Goal: Task Accomplishment & Management: Use online tool/utility

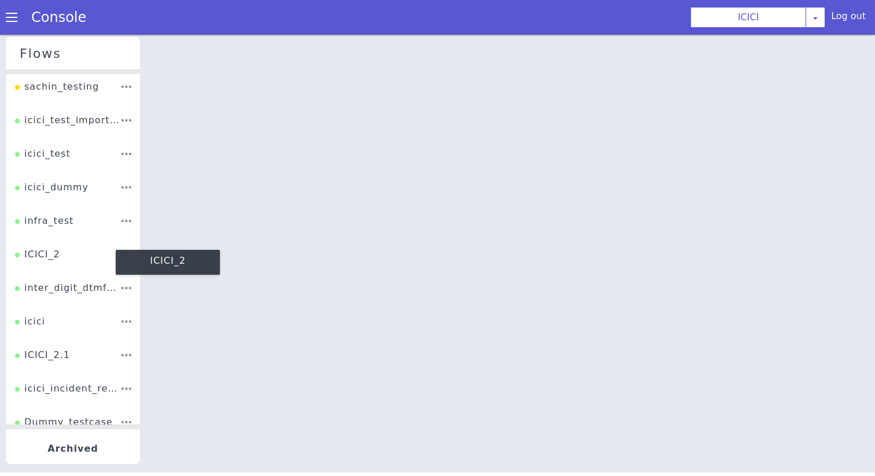
click at [56, 247] on div "ICICI_2" at bounding box center [38, 234] width 46 height 25
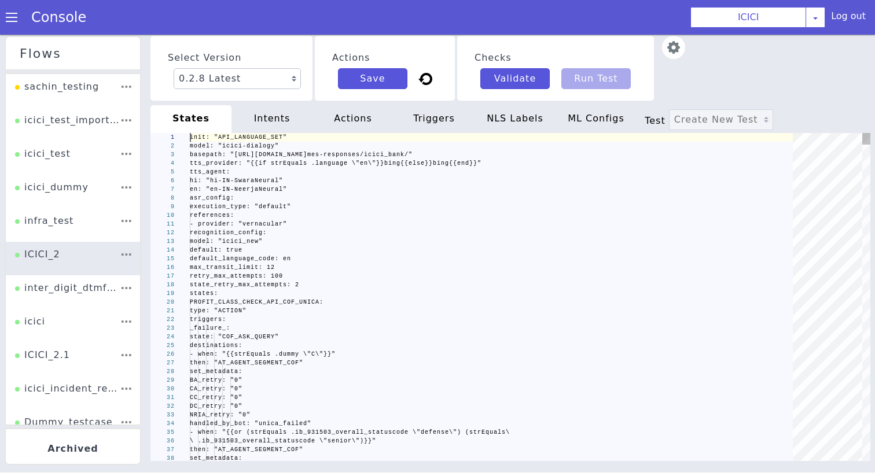
scroll to position [0, 40]
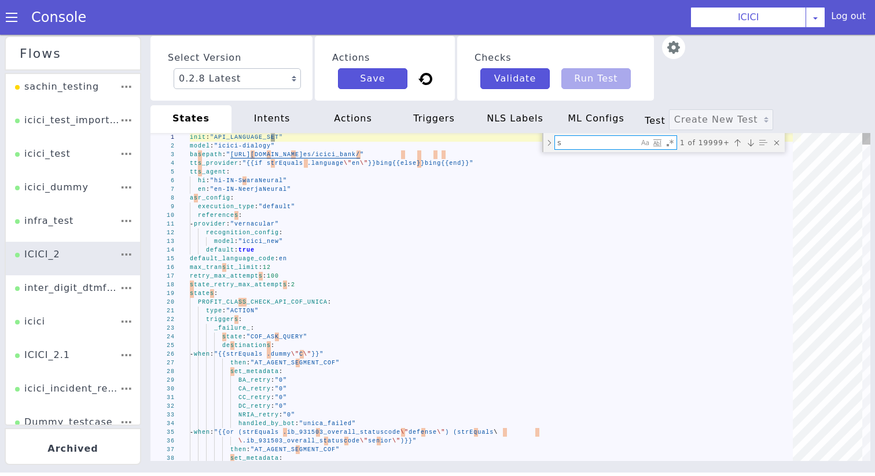
type textarea "se"
type textarea "then: "CONFIRM_QUERY_COF" set_metadata: intent: "request_new_product" - when: "…"
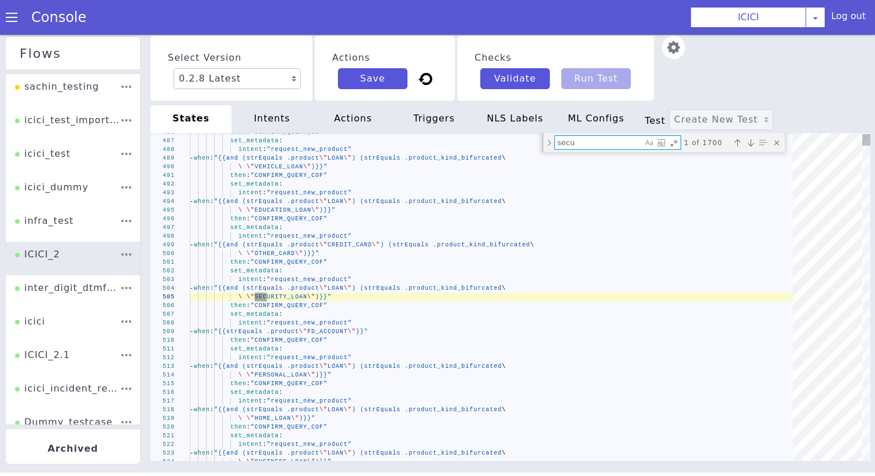
type textarea "secur"
type textarea "set_metadata: f_CustId: "" f_SRType: "CUSTOMER-TAGGING_CC-QK-TAG_CC-QK-TAG" f_S…"
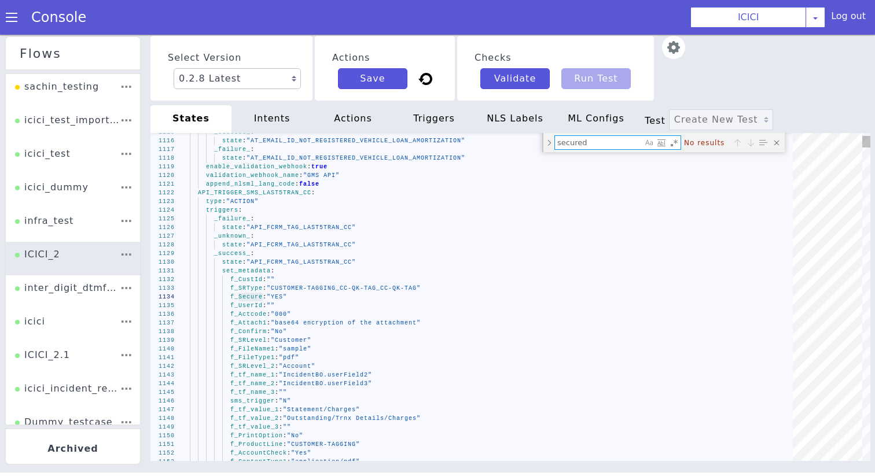
type textarea "secure"
type textarea "\ .secure_block_code_list_for_fd)}}" then: "AT_AGENT_SEGMENT_COF" set_metadata:…"
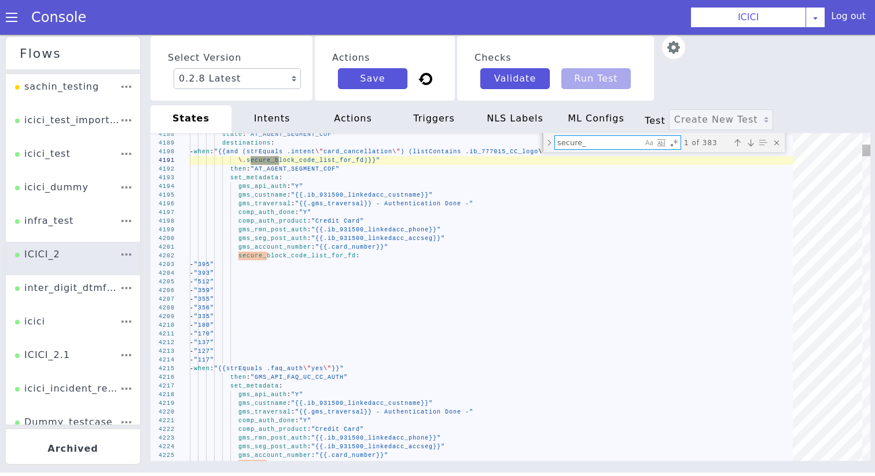
type textarea "secure_"
click at [326, 188] on span "secure_block_code_list_for_fd" at bounding box center [360, 137] width 68 height 102
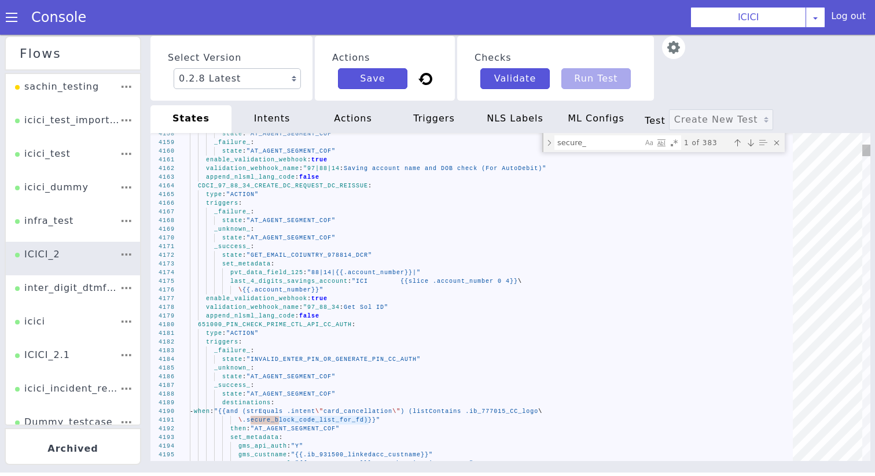
click at [444, 101] on textarea "secure_" at bounding box center [418, 59] width 54 height 83
drag, startPoint x: 594, startPoint y: 145, endPoint x: 472, endPoint y: 146, distance: 122.1
click at [474, 145] on div "[CREDIT_CARD_NUMBER] 4192 4191 4190 4189 4188 4187 4186 4184 4185 4183 4182 418…" at bounding box center [467, 332] width 767 height 705
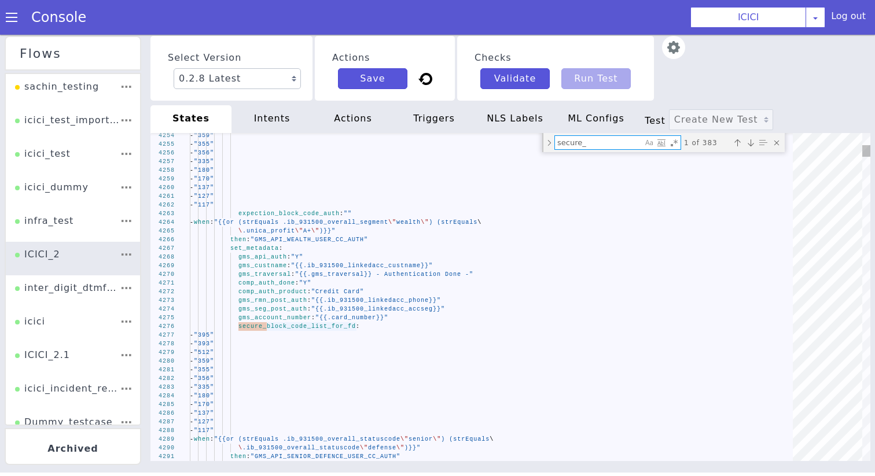
paste textarea "777015_PRIME_API_CC_CANCELLATION"
type textarea "- "170" - "137" - "127" - "117" card_number: "{{.card_number}}" - when: "{{strE…"
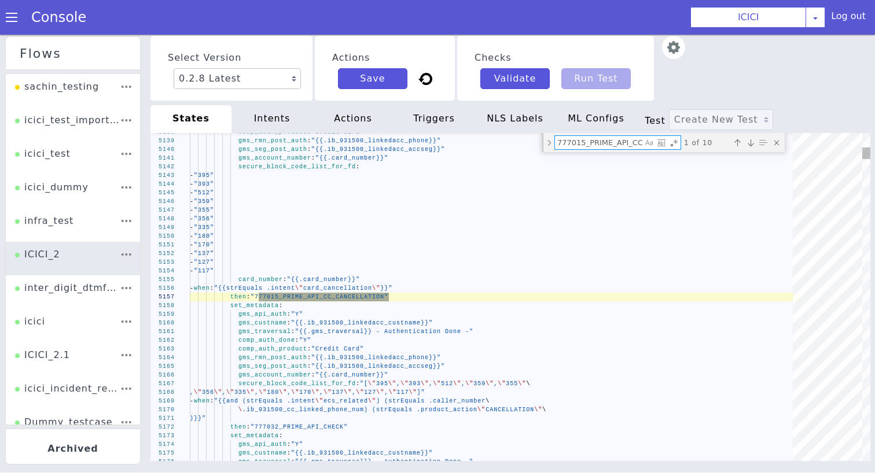
scroll to position [0, 58]
type textarea "777015_PRIME_API_CC_CANCELLATION"
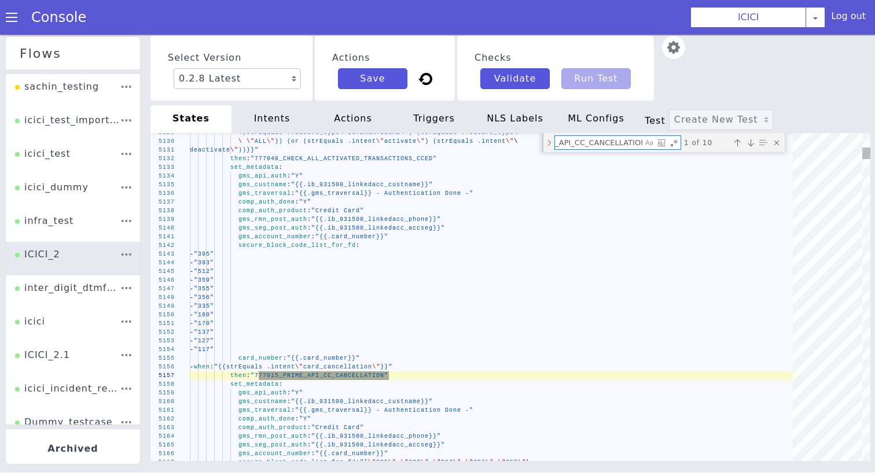
click at [595, 155] on textarea "777015_PRIME_API_CC_CANCELLATION" at bounding box center [613, 168] width 89 height 26
click at [595, 162] on textarea "777015_PRIME_API_CC_CANCELLATION" at bounding box center [617, 177] width 89 height 31
type textarea "- "170" - "137" - "127" - "117" - when: "{{strEquals .faq_auth \"yes\"}}" then:…"
type textarea "n"
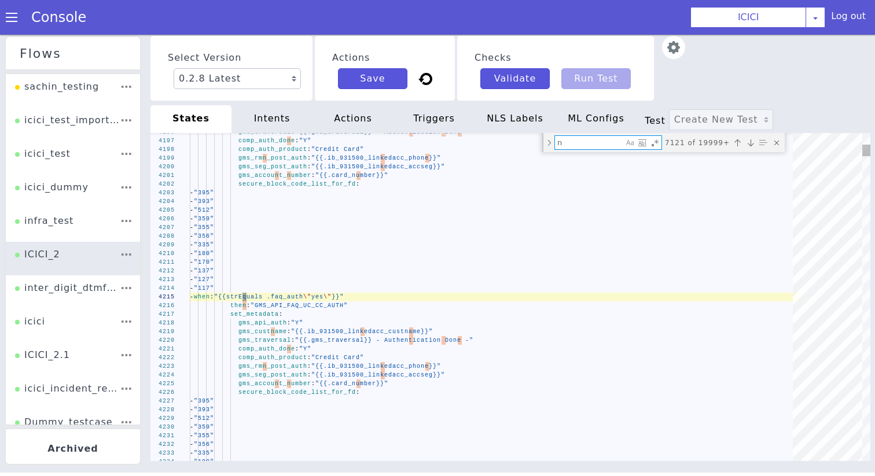
scroll to position [0, 0]
type textarea "comp_auth_done: "Y" comp_auth_product: "Credit Card" gms_rmn_post_auth: "{{.ib_…"
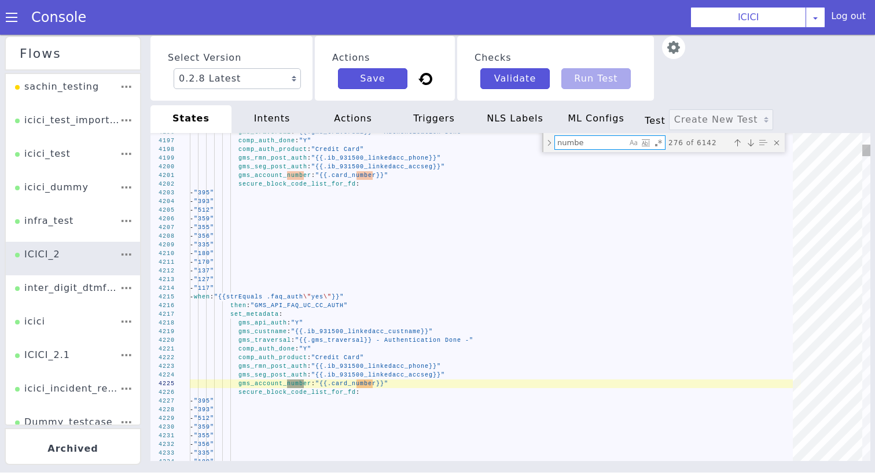
type textarea "number"
type textarea "entity: "Account" reference: "67" numbers_string: "00000000{{.account_number}}"…"
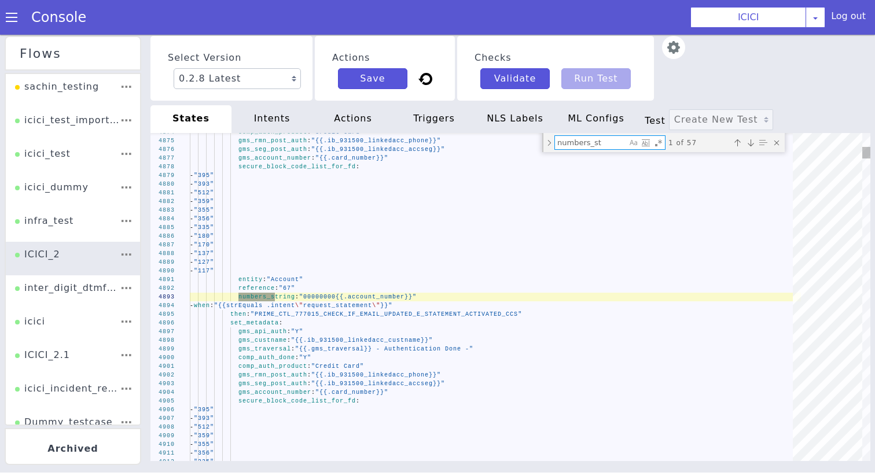
type textarea "numbers_str"
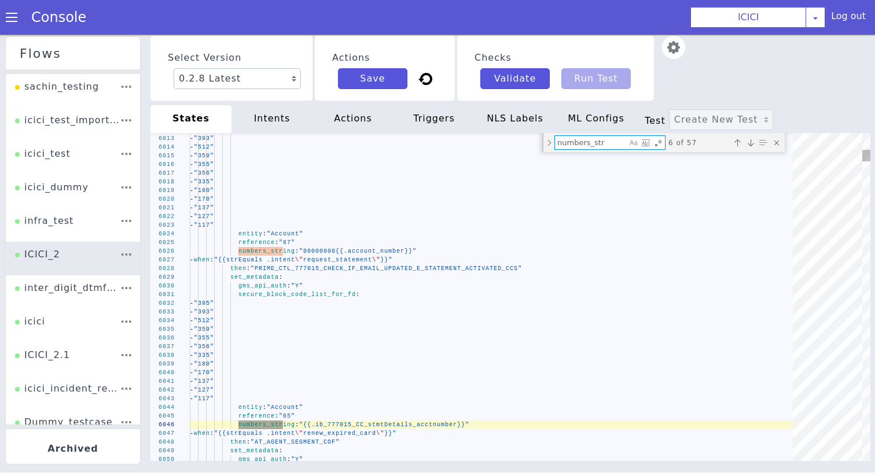
type textarea "- "127" - "117" entity: "Card" reference: "67" numbers_string: "{{.card_number}…"
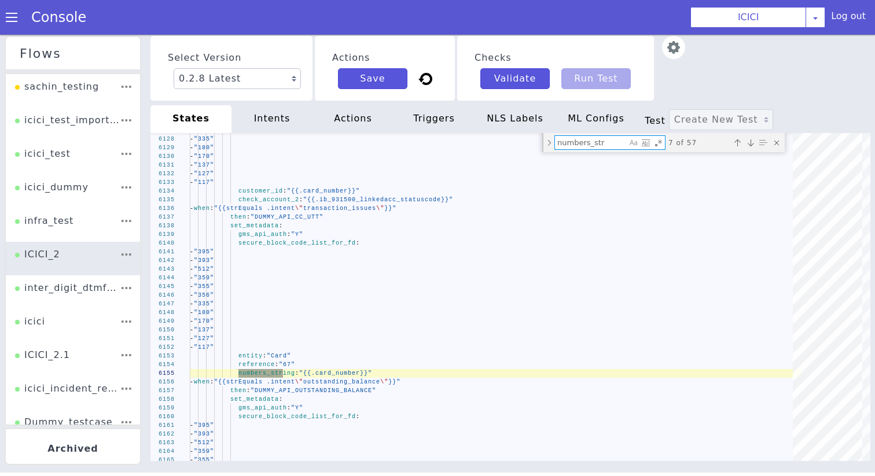
type textarea "numbers_str"
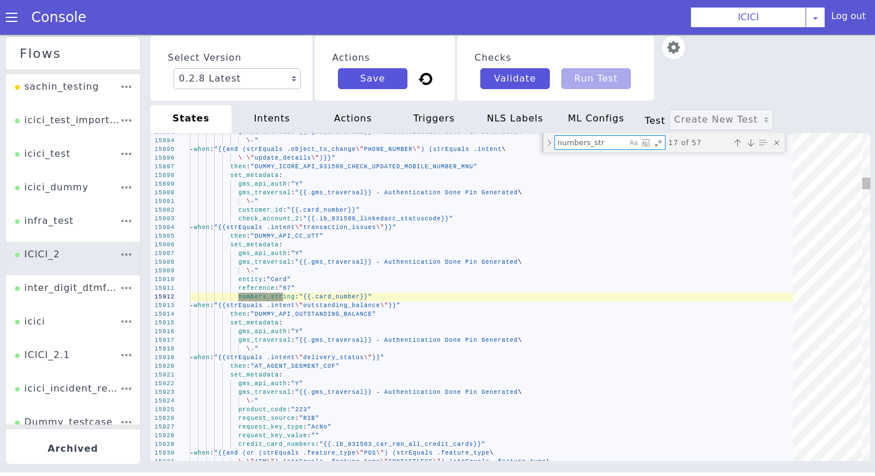
type textarea "- "170" - "137" - "127" - "117" - when: "{{strEquals .faq_auth \"yes\"}}" then:…"
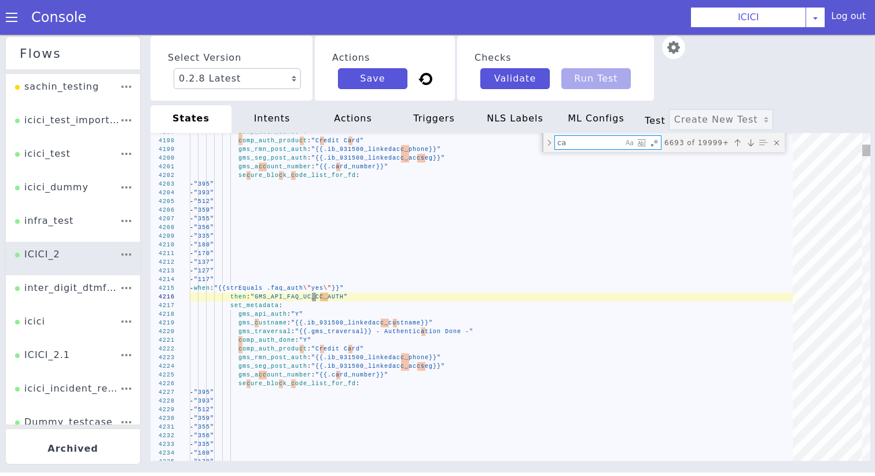
type textarea "car"
type textarea "comp_auth_done: "Y" comp_auth_product: "Credit Card" gms_rmn_post_auth: "{{.ib_…"
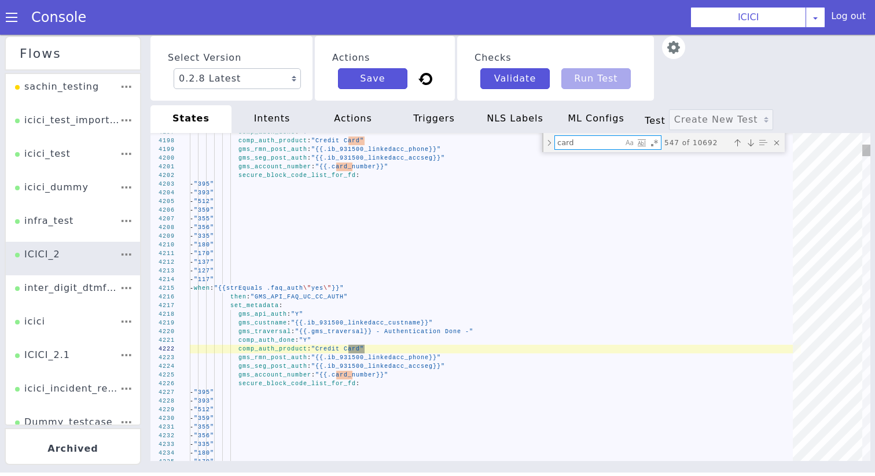
type textarea "card_"
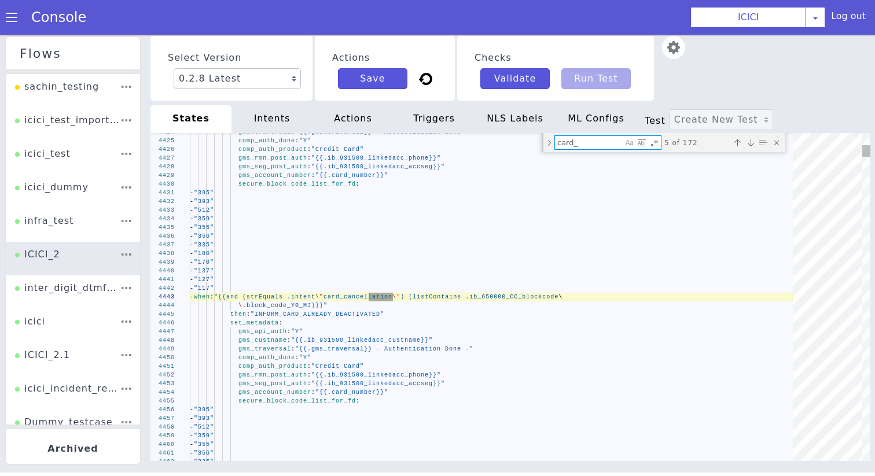
type textarea "- "127" - "117" - when: "{{and (strEquals .intent \"card_cancellation\") (listC…"
type textarea "card_cancellation"
type textarea "- "137" - "127" - "117" skit_route_point: "66928" - when: "{{and (strEquals .in…"
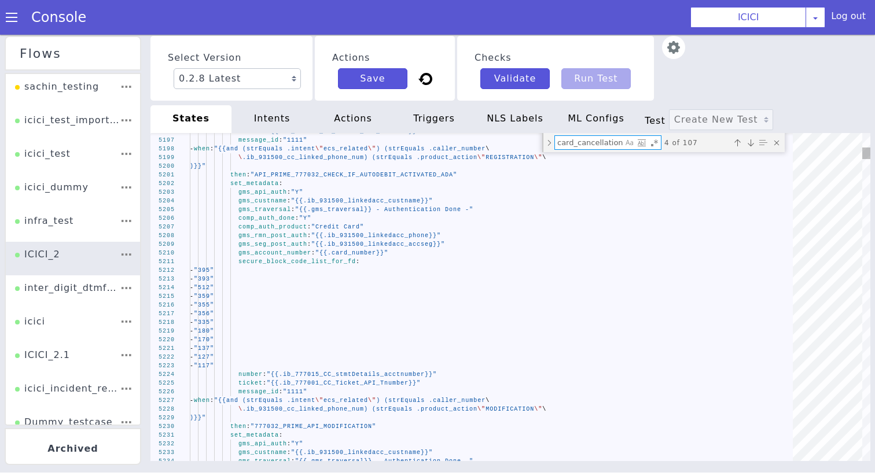
click at [527, 392] on textarea "card_cancellation" at bounding box center [512, 426] width 28 height 69
click at [572, 149] on textarea "card_cancellation" at bounding box center [599, 159] width 69 height 20
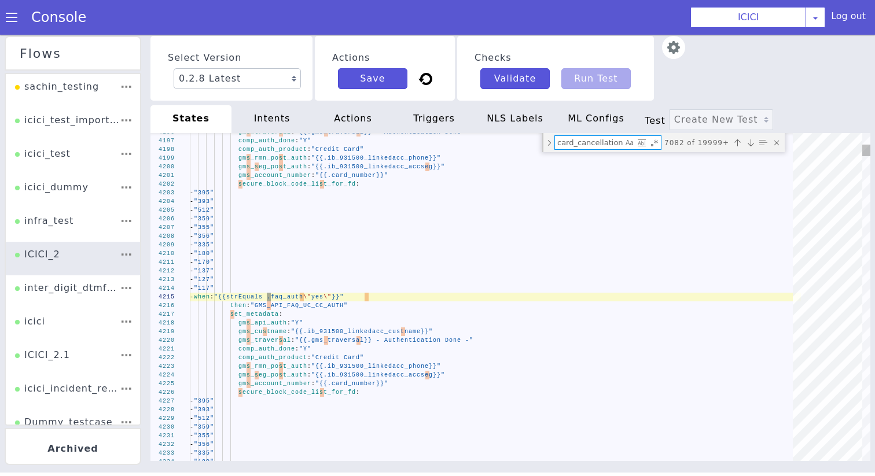
type textarea "s"
type textarea "- "170" - "137" - "127" - "117" - when: "{{strEquals .faq_auth \"yes\"}}" then:…"
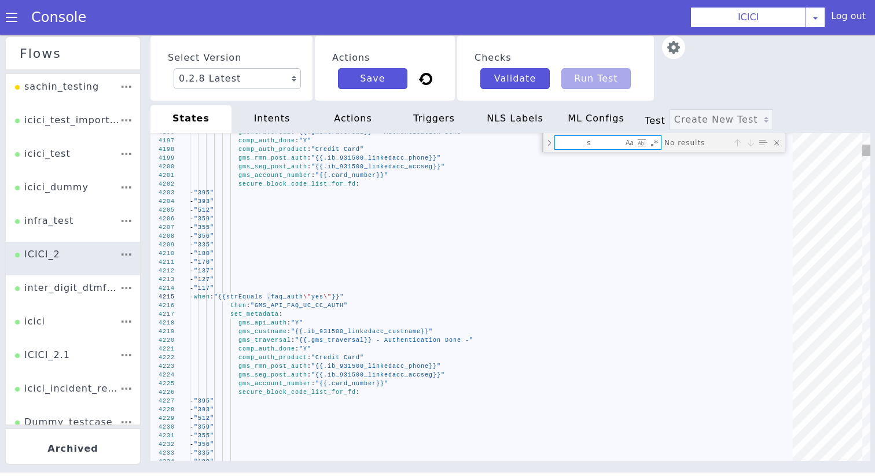
type textarea "se"
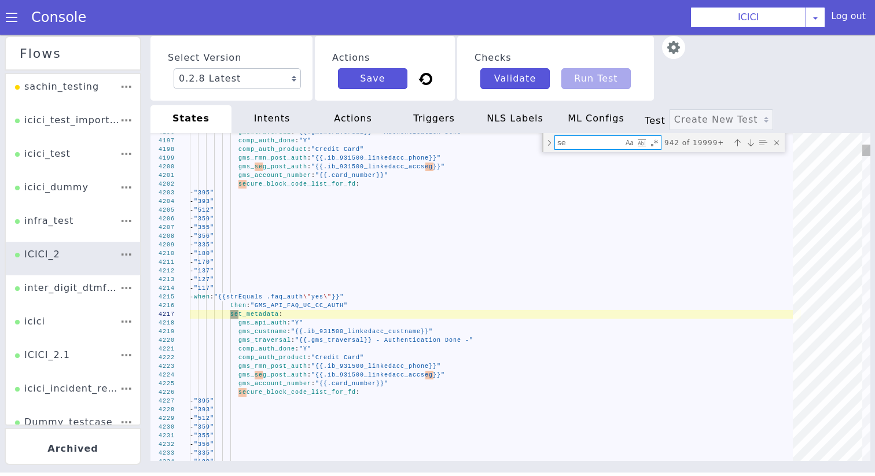
type textarea "comp_auth_done: "Y" comp_auth_product: "Credit Card" gms_rmn_post_auth: "{{.ib_…"
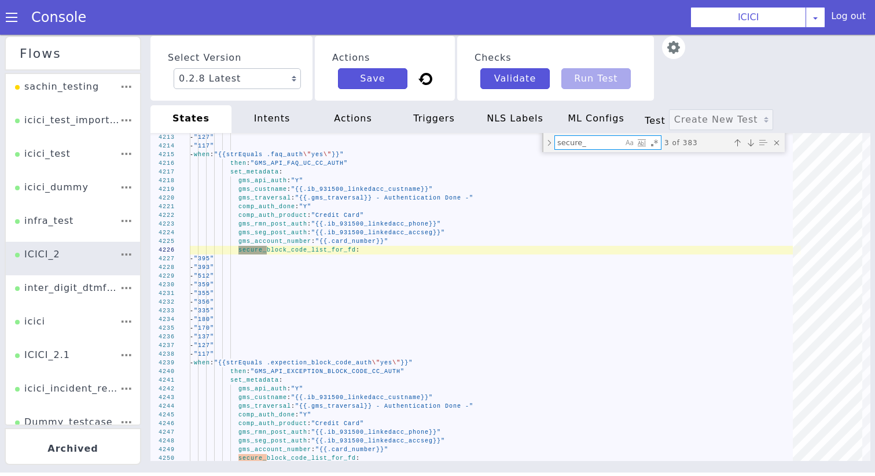
type textarea "secure_"
